Goal: Task Accomplishment & Management: Manage account settings

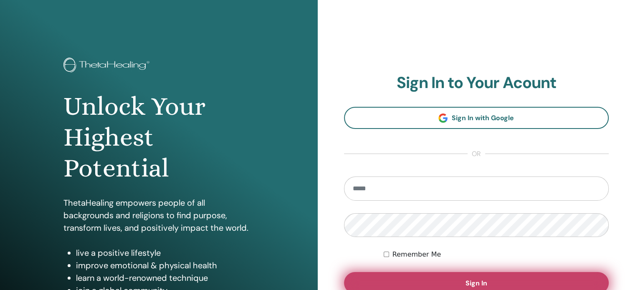
type input "**********"
click at [494, 280] on button "Sign In" at bounding box center [476, 283] width 265 height 22
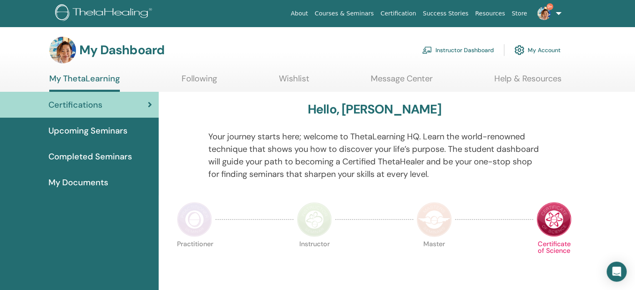
click at [454, 51] on link "Instructor Dashboard" at bounding box center [458, 50] width 72 height 18
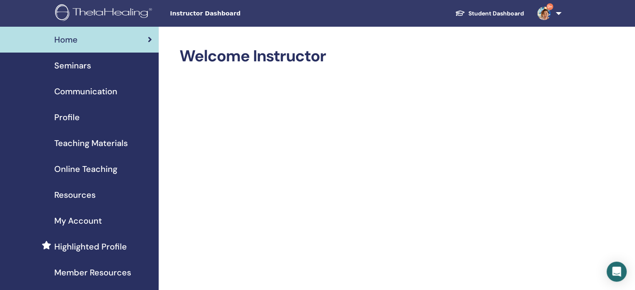
click at [86, 70] on span "Seminars" at bounding box center [72, 65] width 37 height 13
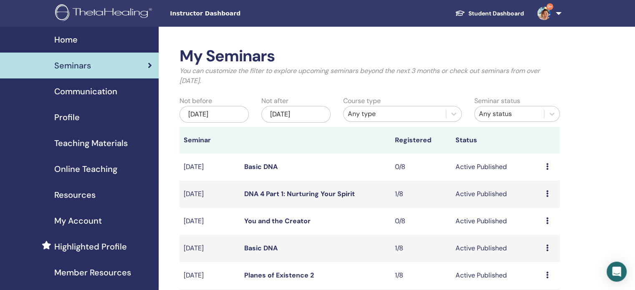
click at [431, 119] on div "Any type" at bounding box center [395, 113] width 102 height 13
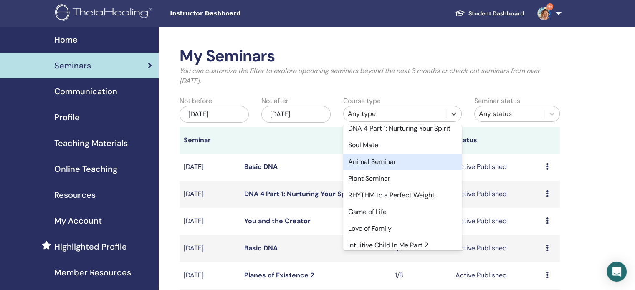
scroll to position [349, 0]
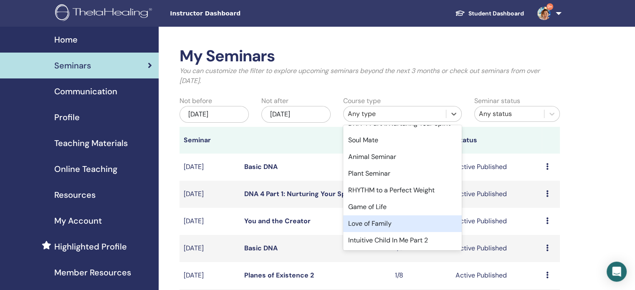
click at [410, 229] on div "Love of Family" at bounding box center [402, 223] width 119 height 17
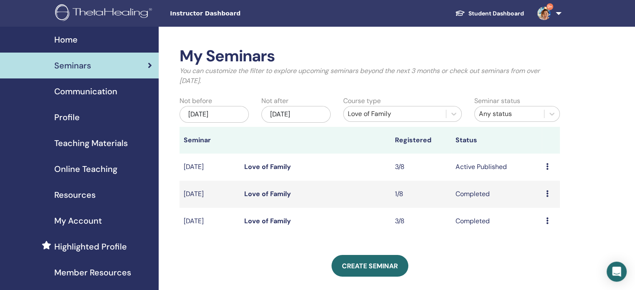
click at [277, 166] on link "Love of Family" at bounding box center [267, 166] width 47 height 9
